Goal: Task Accomplishment & Management: Manage account settings

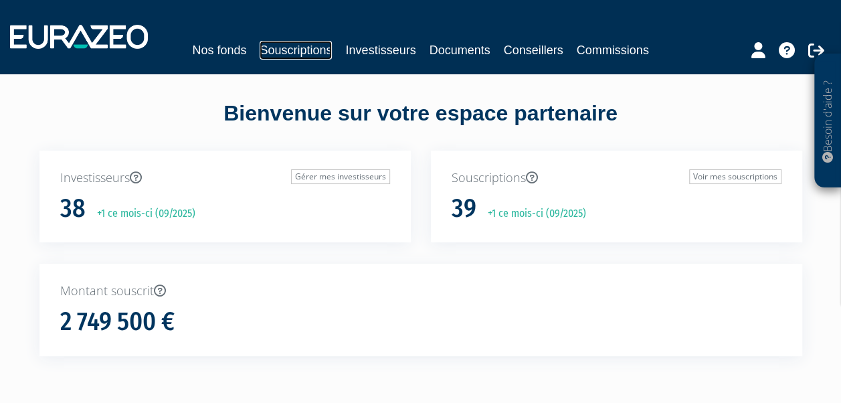
click at [309, 50] on link "Souscriptions" at bounding box center [296, 50] width 72 height 19
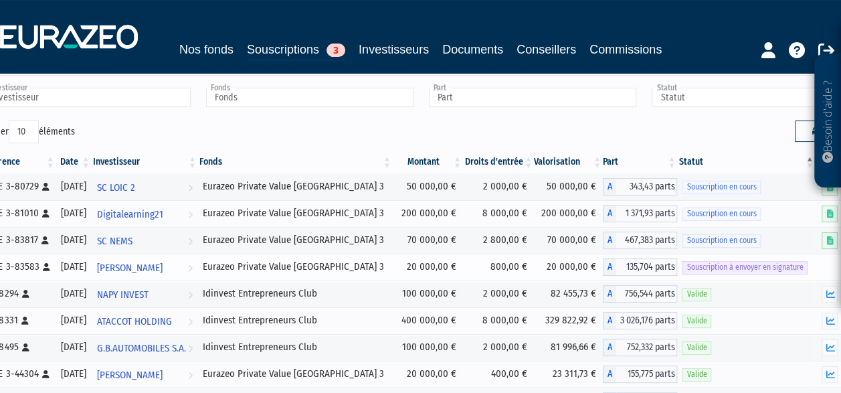
scroll to position [64, 0]
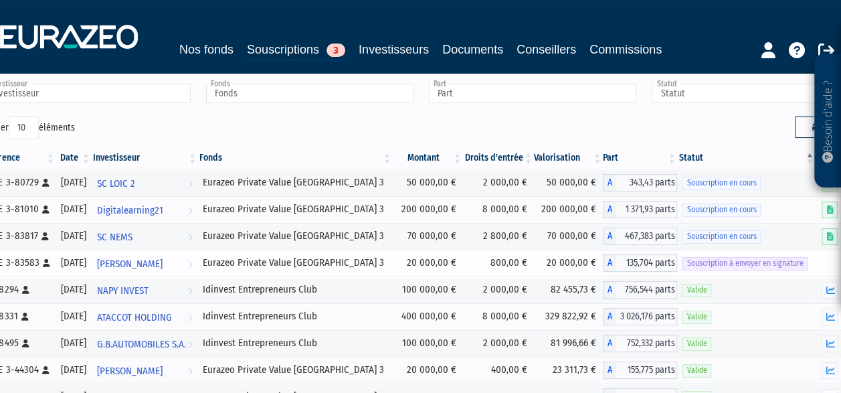
click at [727, 257] on span "Souscription à envoyer en signature" at bounding box center [745, 263] width 126 height 13
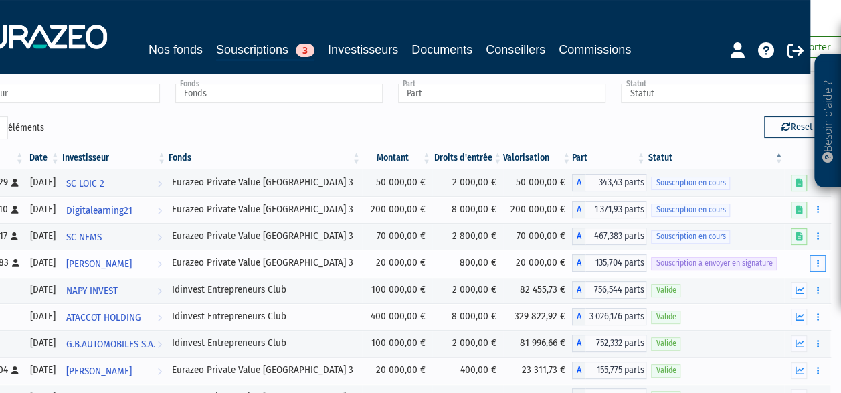
click at [812, 263] on button "button" at bounding box center [818, 263] width 16 height 17
click at [785, 279] on link "Envoyer à signer" at bounding box center [783, 287] width 76 height 22
